Goal: Navigation & Orientation: Find specific page/section

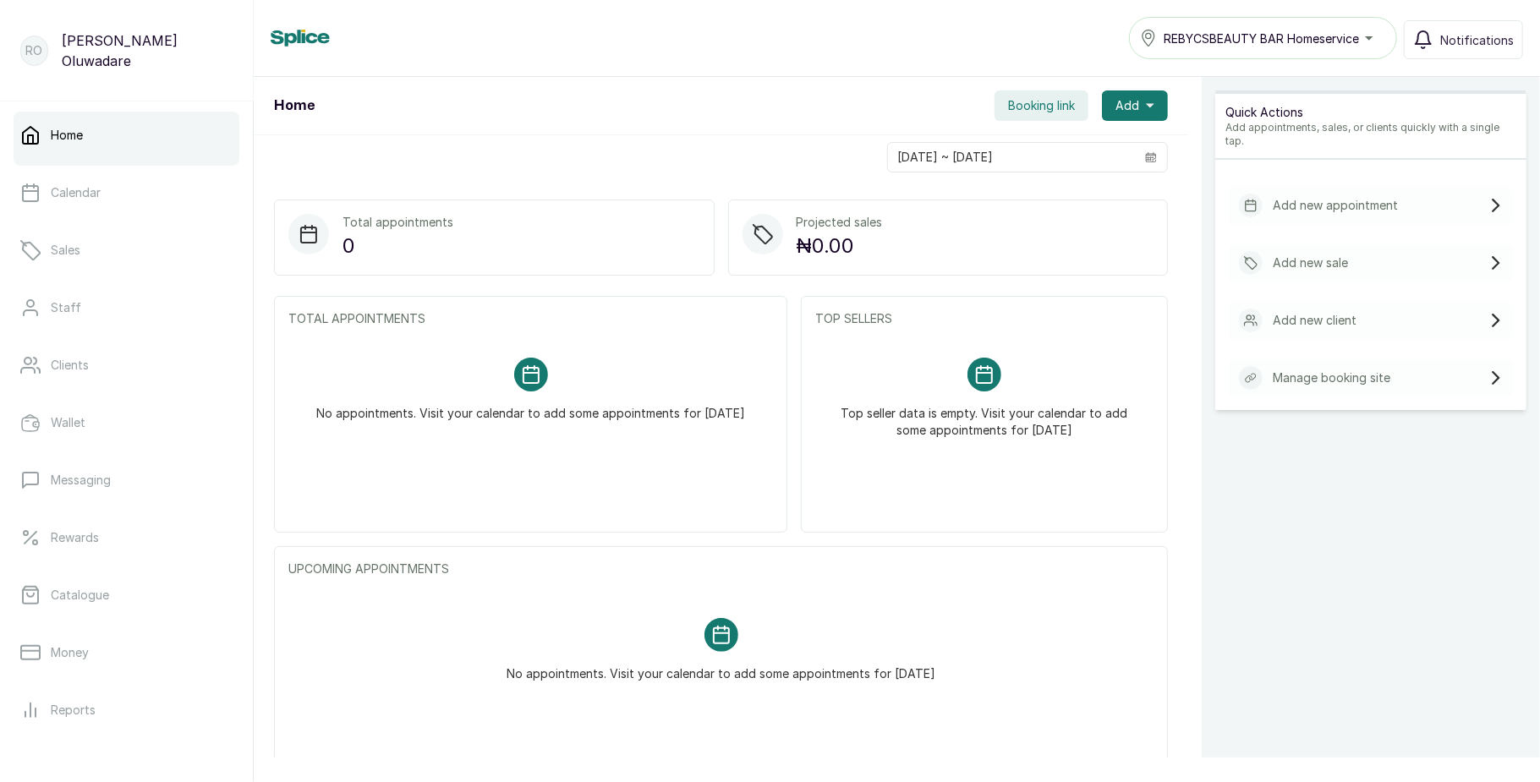
click at [143, 224] on ul "Home Calendar Sales Staff Clients Wallet Messaging Rewards Catalogue Money Repo…" at bounding box center [127, 509] width 226 height 795
click at [140, 207] on link "Calendar" at bounding box center [127, 192] width 226 height 47
click at [83, 364] on p "Clients" at bounding box center [70, 365] width 38 height 17
